Goal: Find specific page/section: Find specific page/section

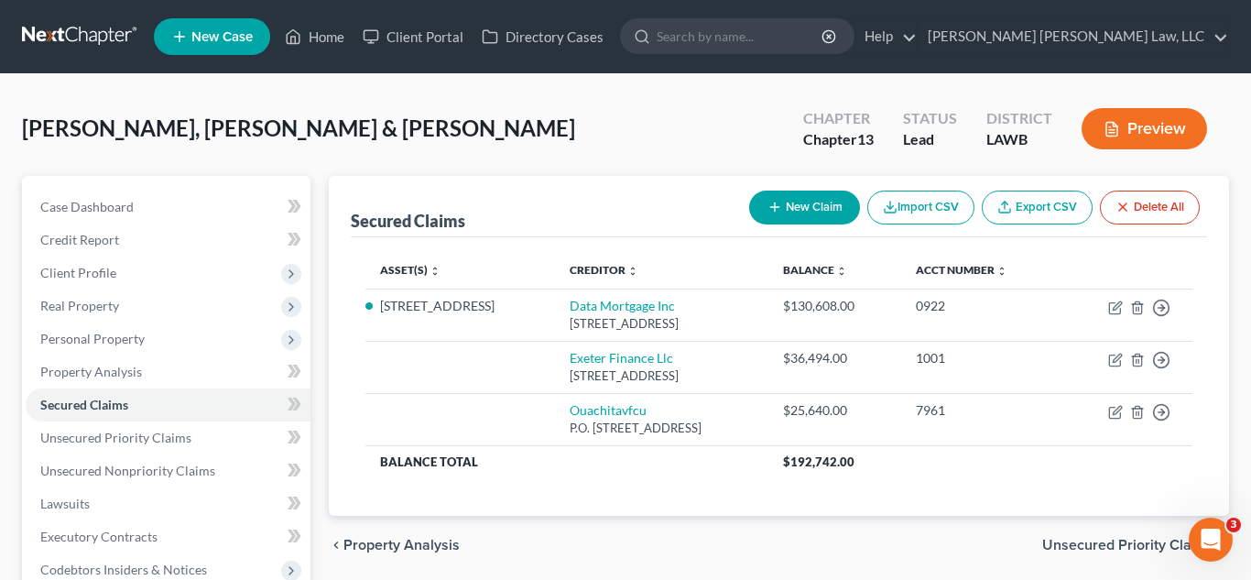
click at [88, 33] on link at bounding box center [80, 36] width 117 height 33
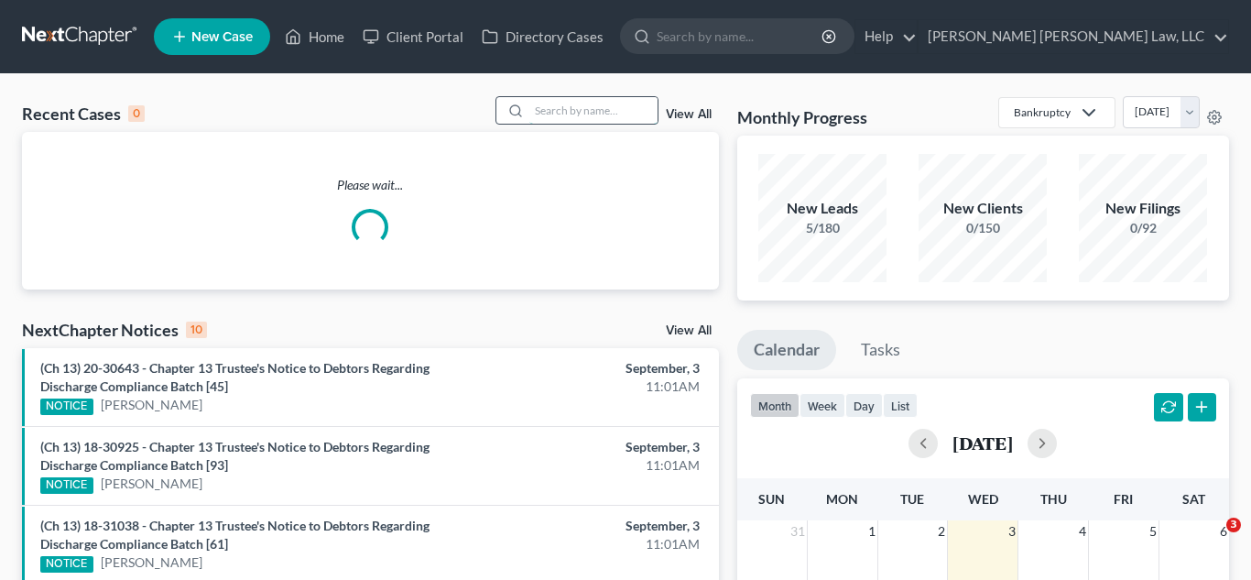
click at [544, 105] on input "search" at bounding box center [594, 110] width 128 height 27
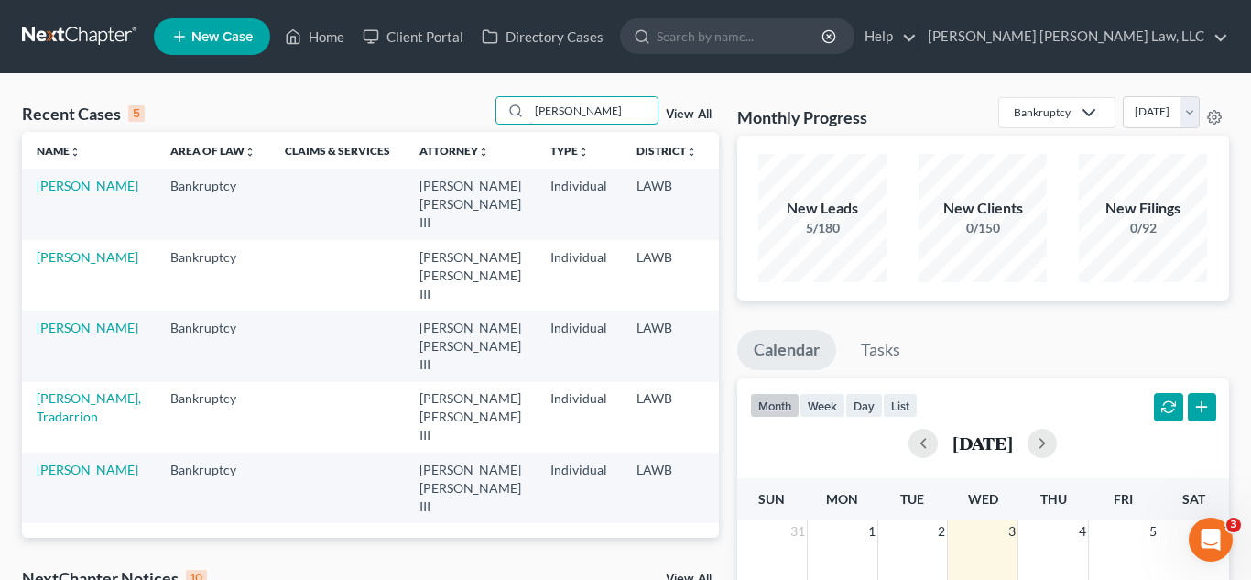
type input "strawder"
click at [68, 193] on link "Strawder, Alfreda" at bounding box center [88, 186] width 102 height 16
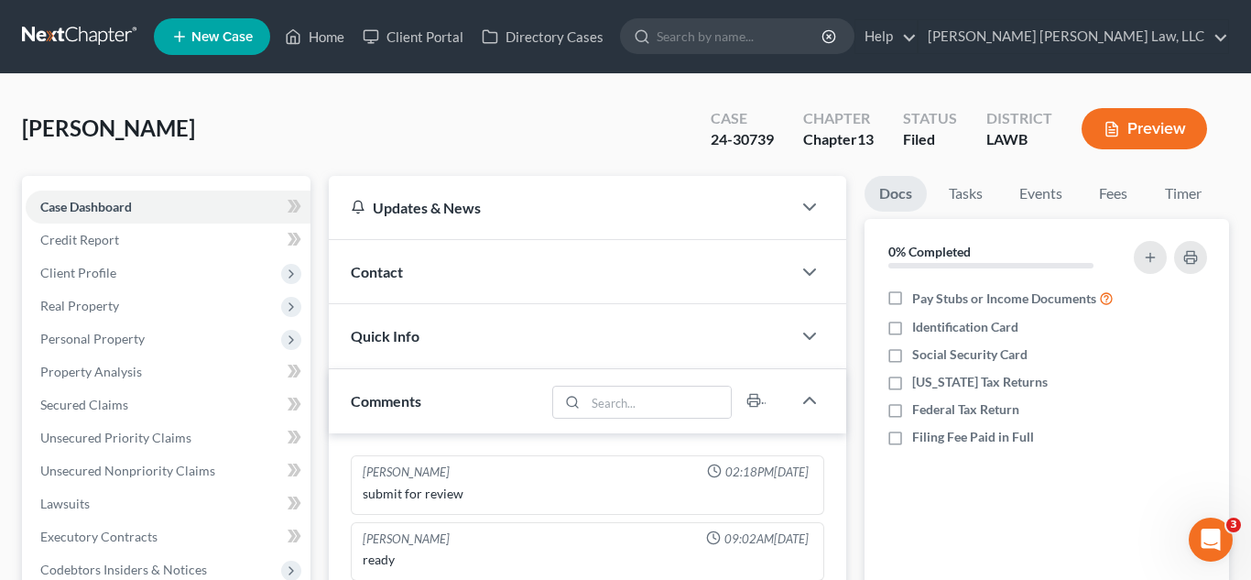
click at [56, 35] on link at bounding box center [80, 36] width 117 height 33
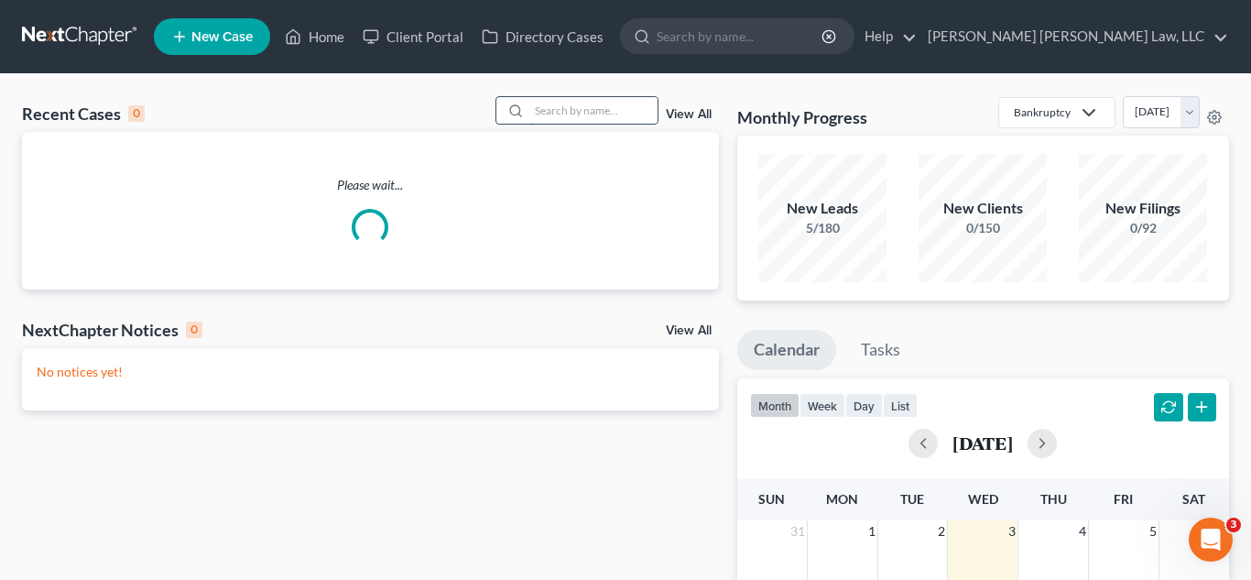
click at [606, 104] on input "search" at bounding box center [594, 110] width 128 height 27
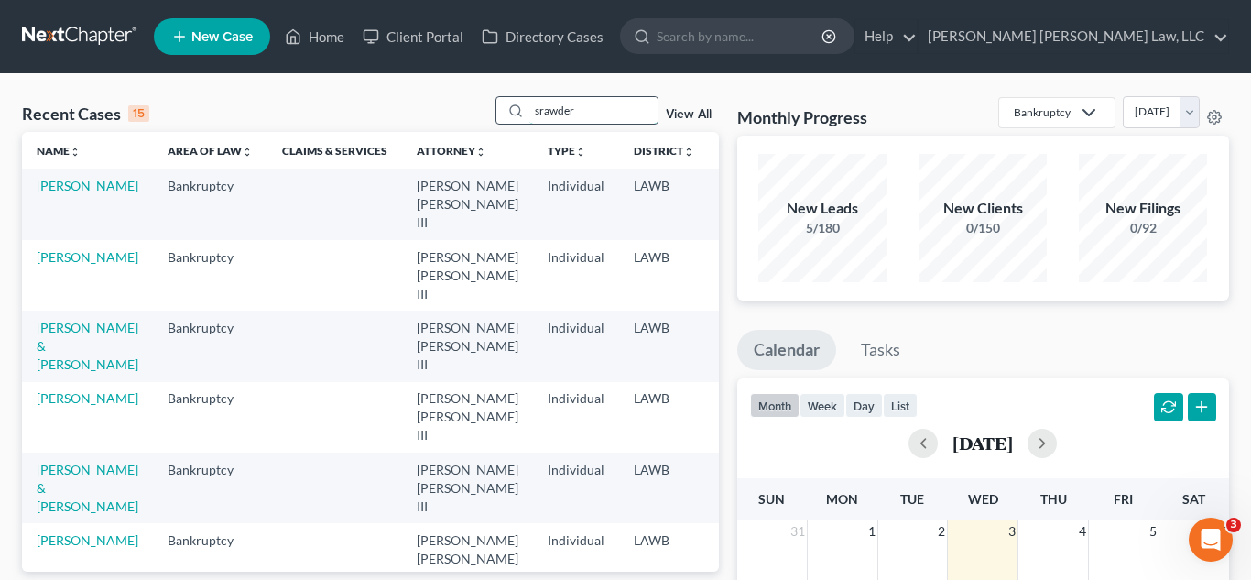
click at [556, 104] on input "srawder" at bounding box center [594, 110] width 128 height 27
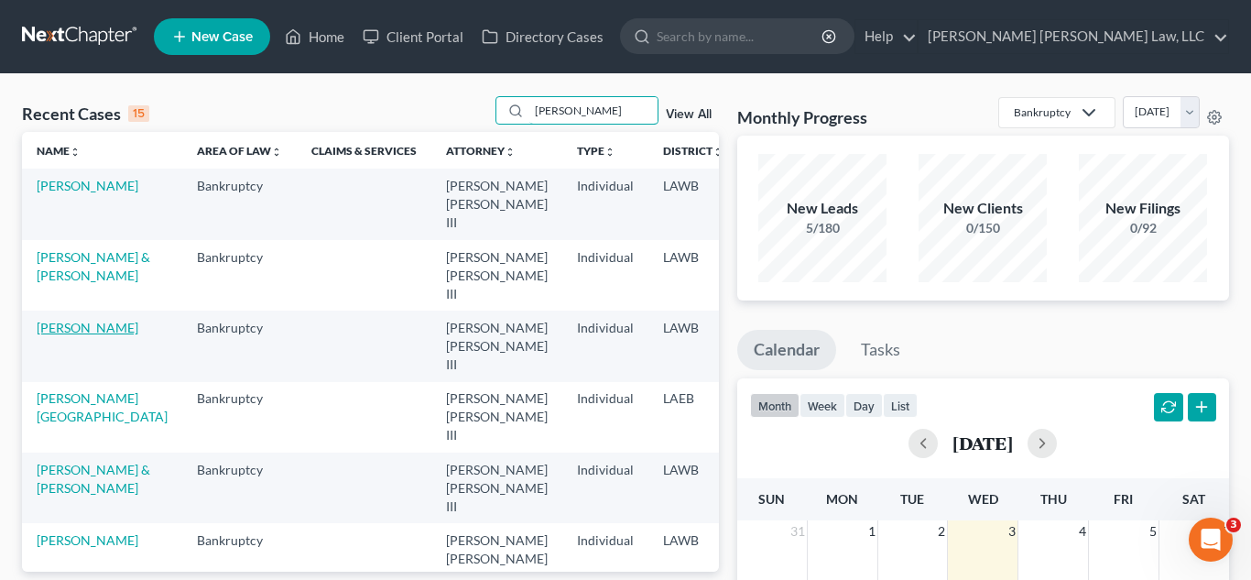
type input "thompson"
click at [57, 335] on link "Thompson, Erica" at bounding box center [88, 328] width 102 height 16
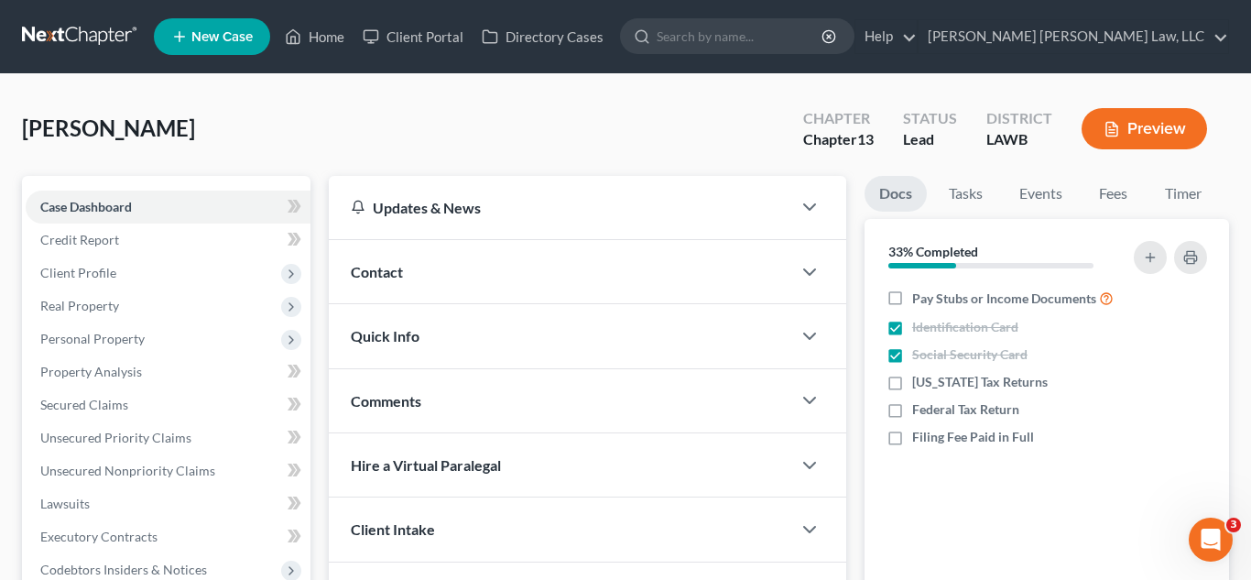
click at [103, 38] on link at bounding box center [80, 36] width 117 height 33
